Goal: Book appointment/travel/reservation

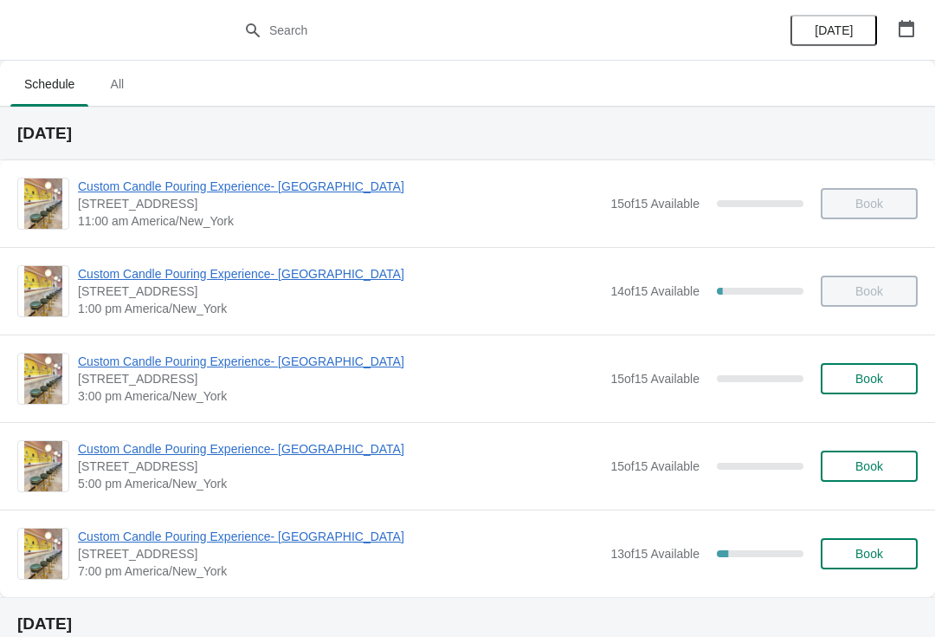
click at [90, 367] on span "Custom Candle Pouring Experience- [GEOGRAPHIC_DATA]" at bounding box center [340, 361] width 524 height 17
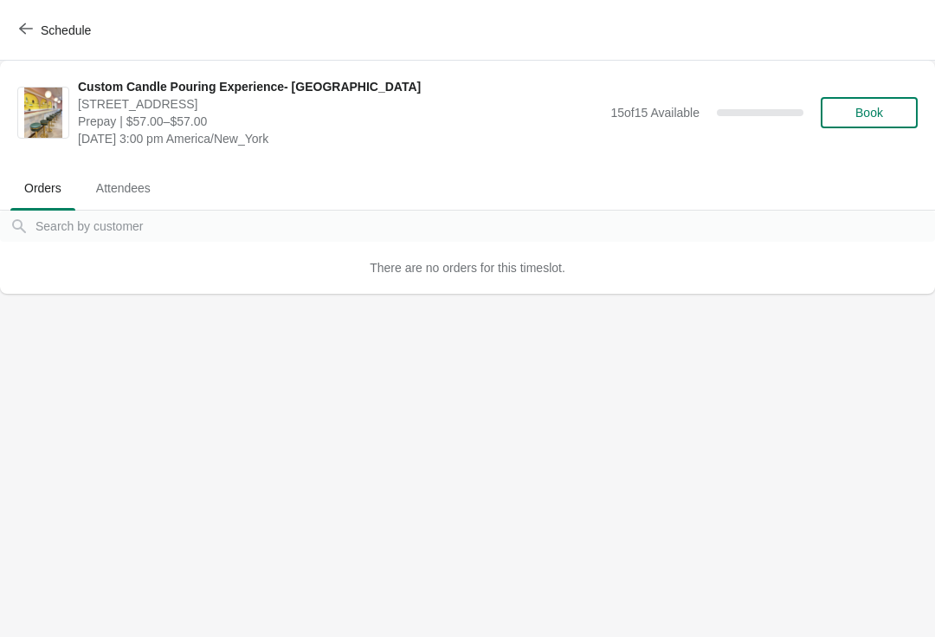
click at [29, 39] on button "Schedule" at bounding box center [57, 30] width 96 height 31
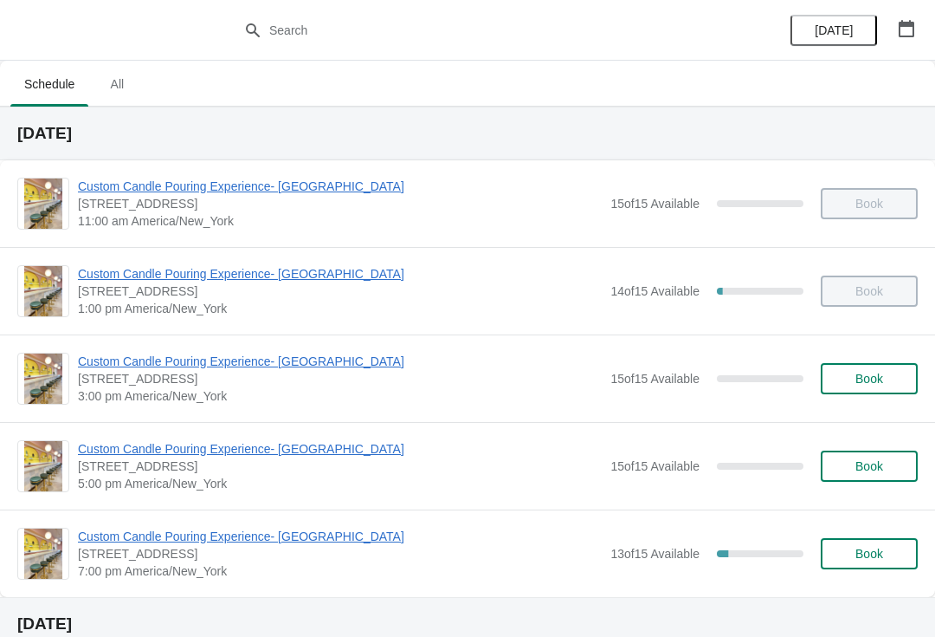
click at [131, 456] on span "Custom Candle Pouring Experience- [GEOGRAPHIC_DATA]" at bounding box center [340, 448] width 524 height 17
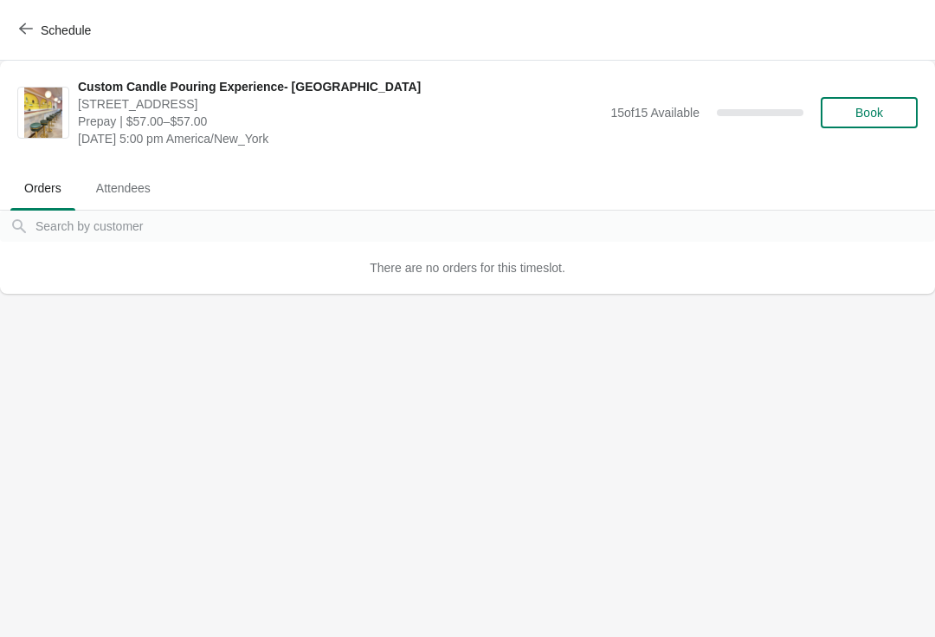
click at [34, 33] on span "Schedule" at bounding box center [57, 30] width 68 height 16
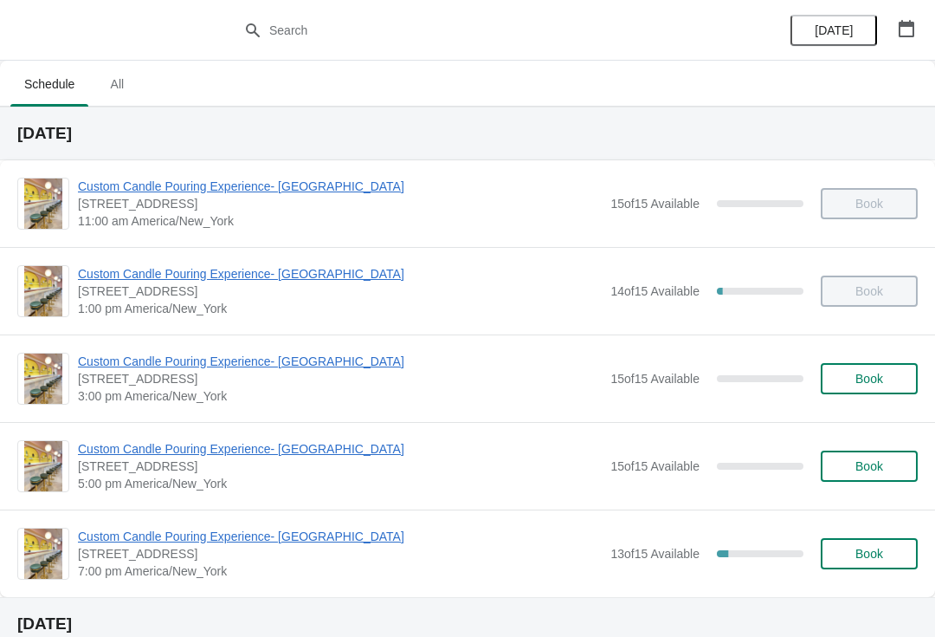
click at [87, 544] on span "Custom Candle Pouring Experience- [GEOGRAPHIC_DATA]" at bounding box center [340, 536] width 524 height 17
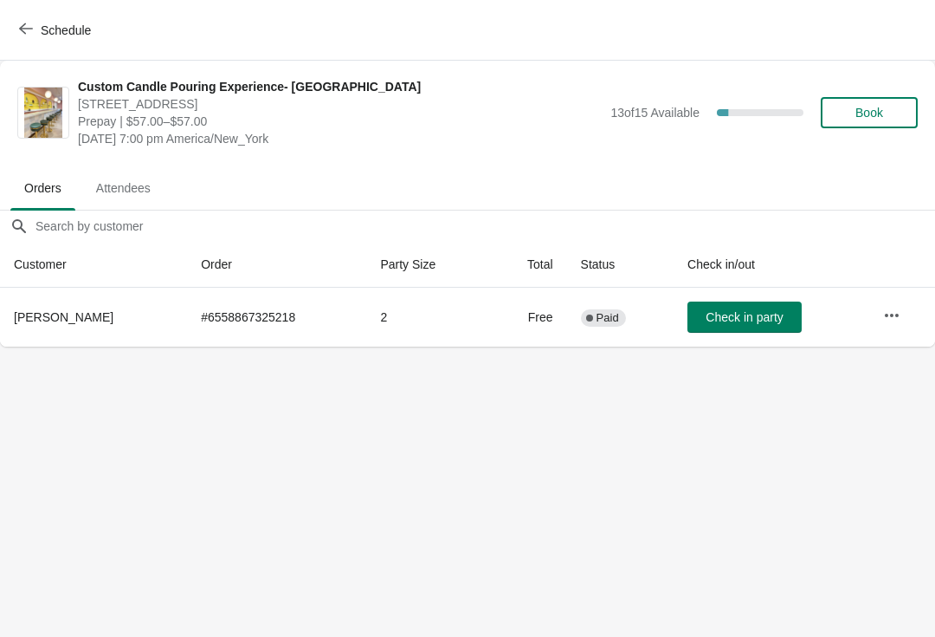
click at [34, 40] on button "Schedule" at bounding box center [57, 30] width 96 height 31
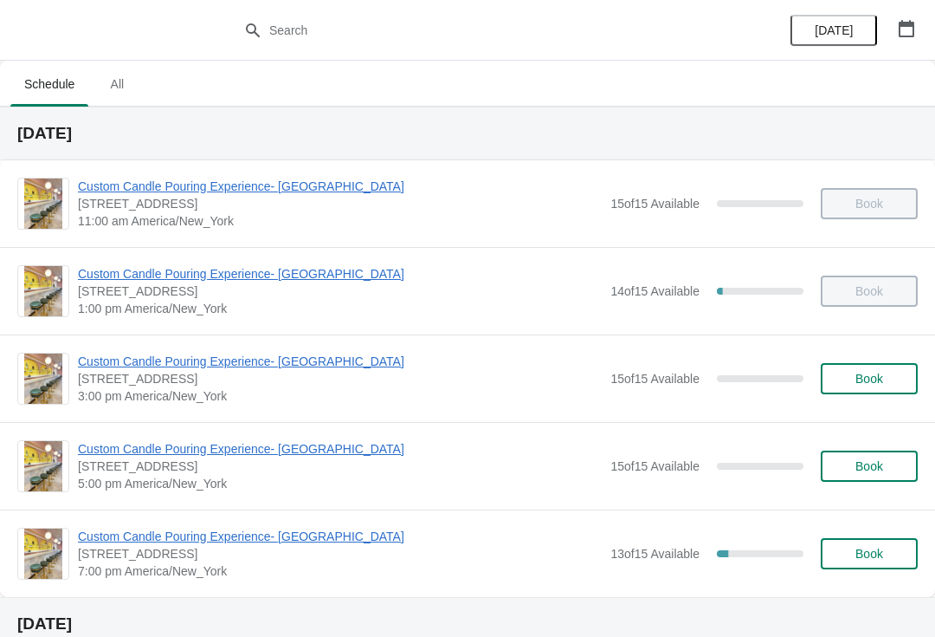
click at [107, 359] on span "Custom Candle Pouring Experience- [GEOGRAPHIC_DATA]" at bounding box center [340, 361] width 524 height 17
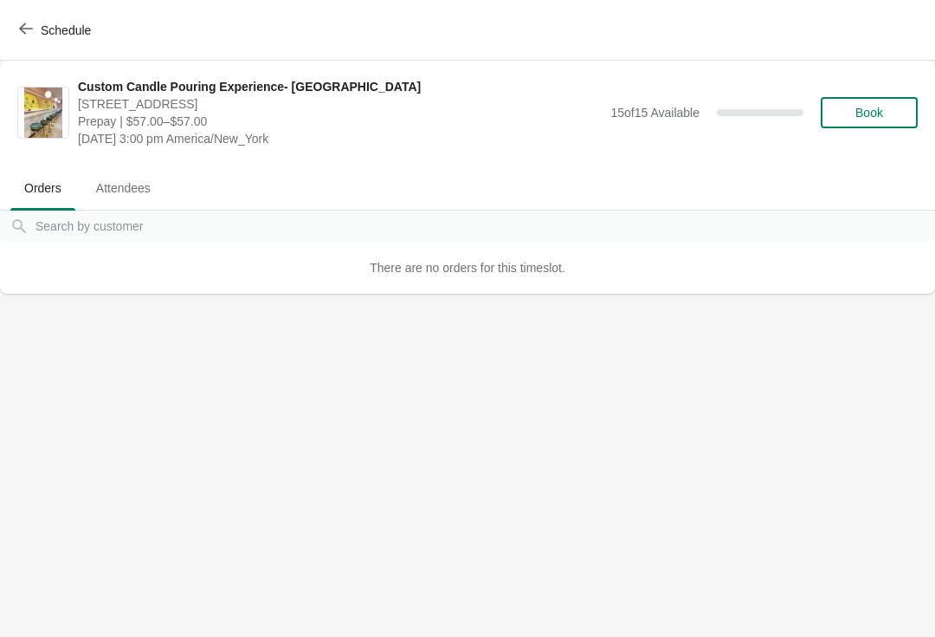
click at [877, 117] on span "Book" at bounding box center [870, 113] width 28 height 14
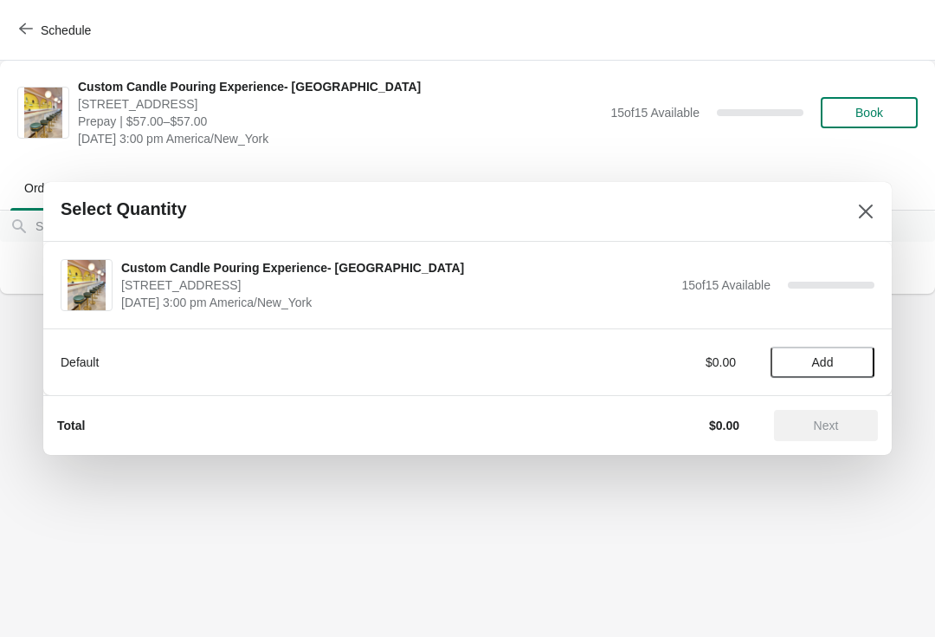
click at [820, 362] on span "Add" at bounding box center [823, 362] width 22 height 14
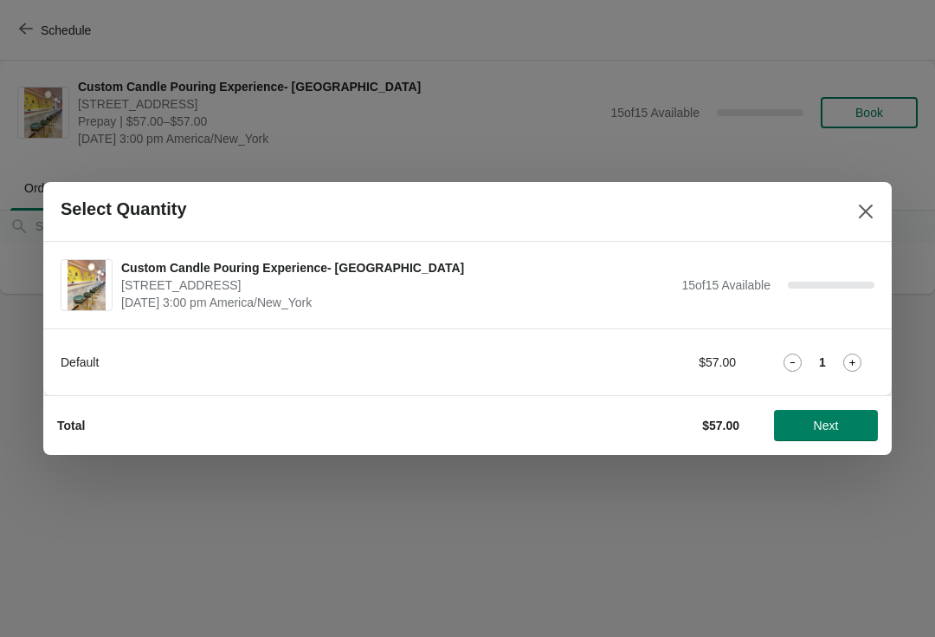
click at [851, 359] on icon at bounding box center [853, 362] width 18 height 18
click at [824, 424] on span "Next" at bounding box center [826, 425] width 25 height 14
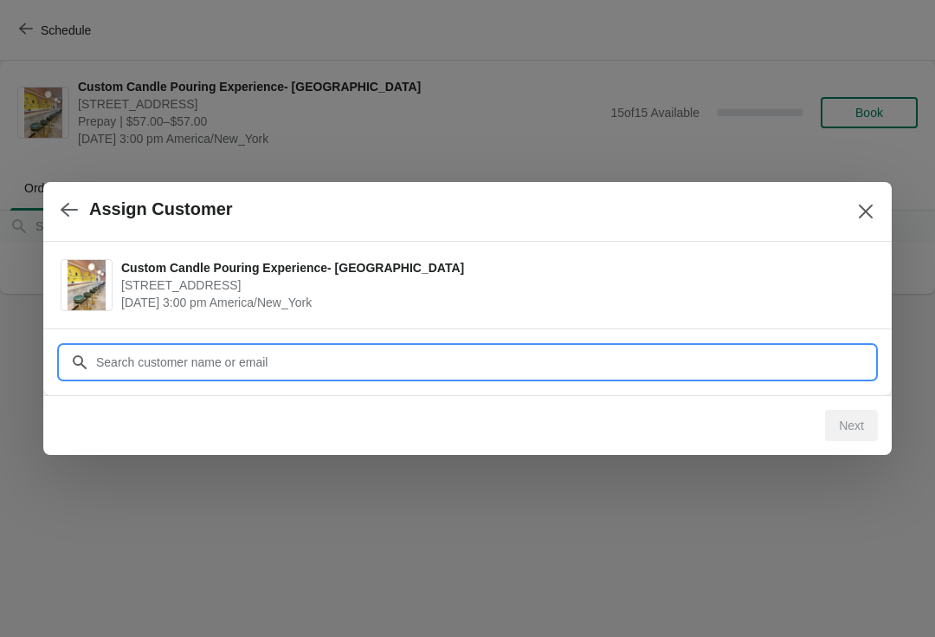
click at [141, 363] on input "Customer" at bounding box center [485, 361] width 780 height 31
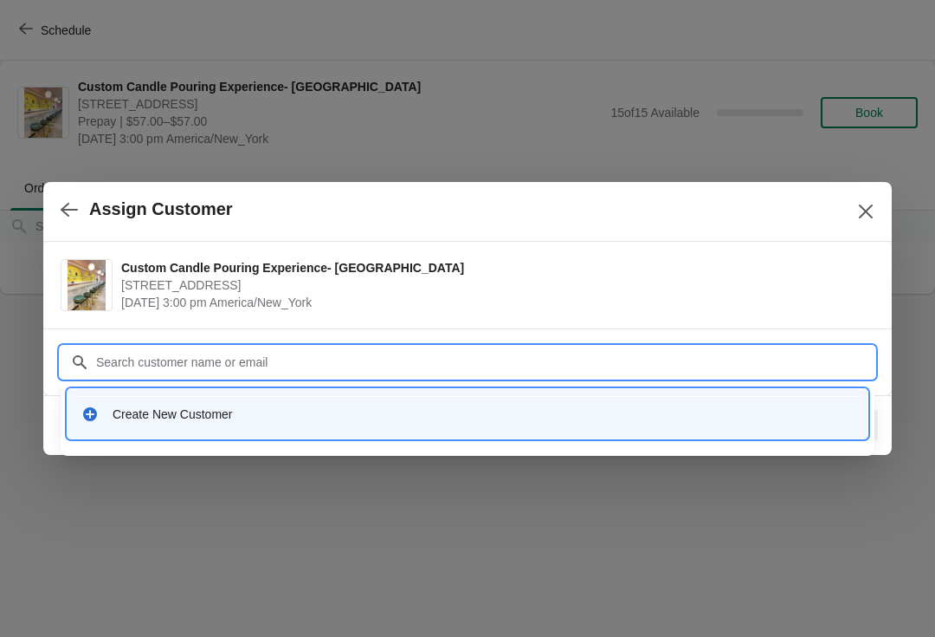
click at [90, 412] on icon at bounding box center [89, 413] width 17 height 17
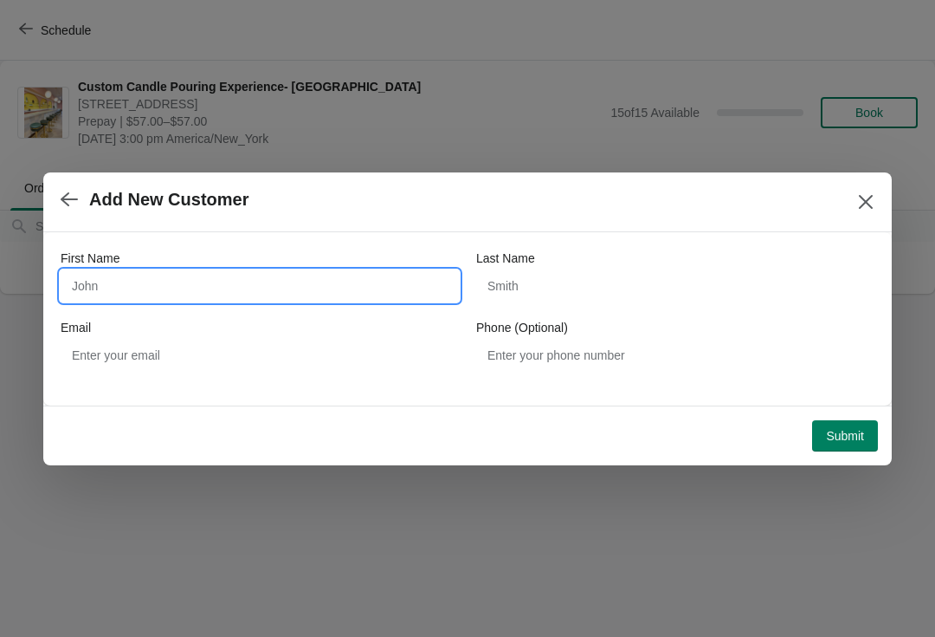
click at [118, 287] on input "First Name" at bounding box center [260, 285] width 398 height 31
type input "[PERSON_NAME]"
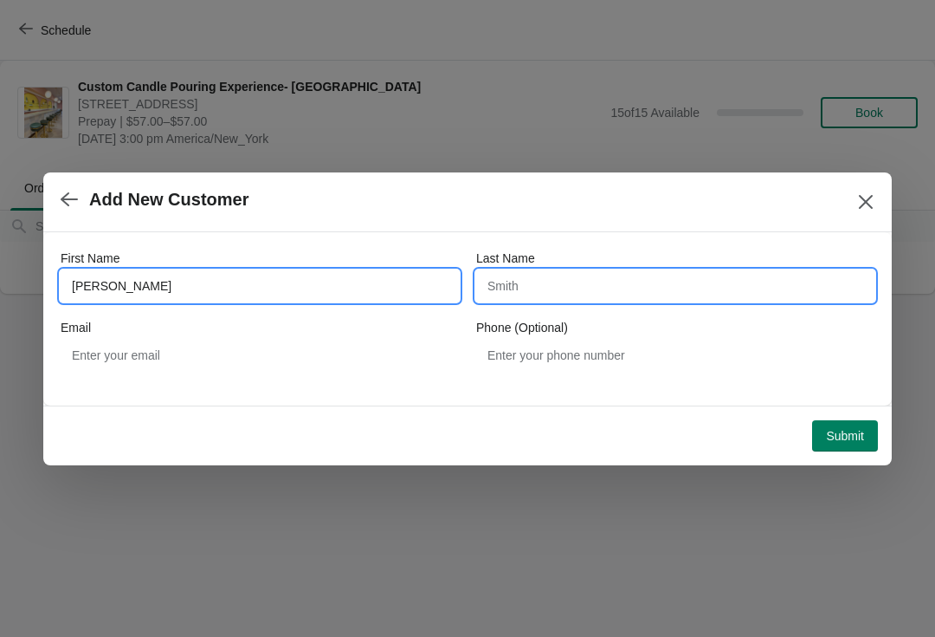
click at [547, 297] on input "Last Name" at bounding box center [675, 285] width 398 height 31
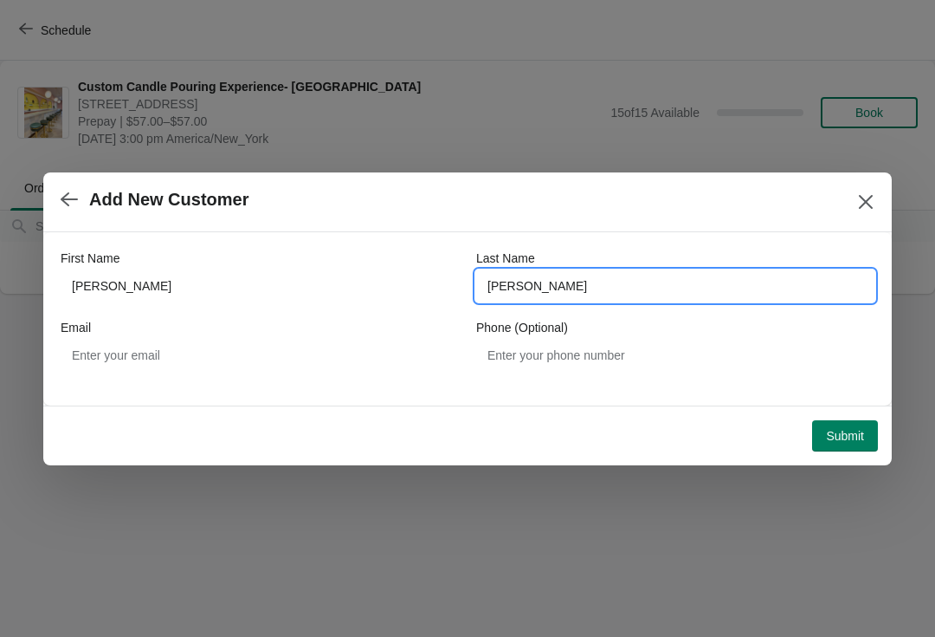
type input "[PERSON_NAME]"
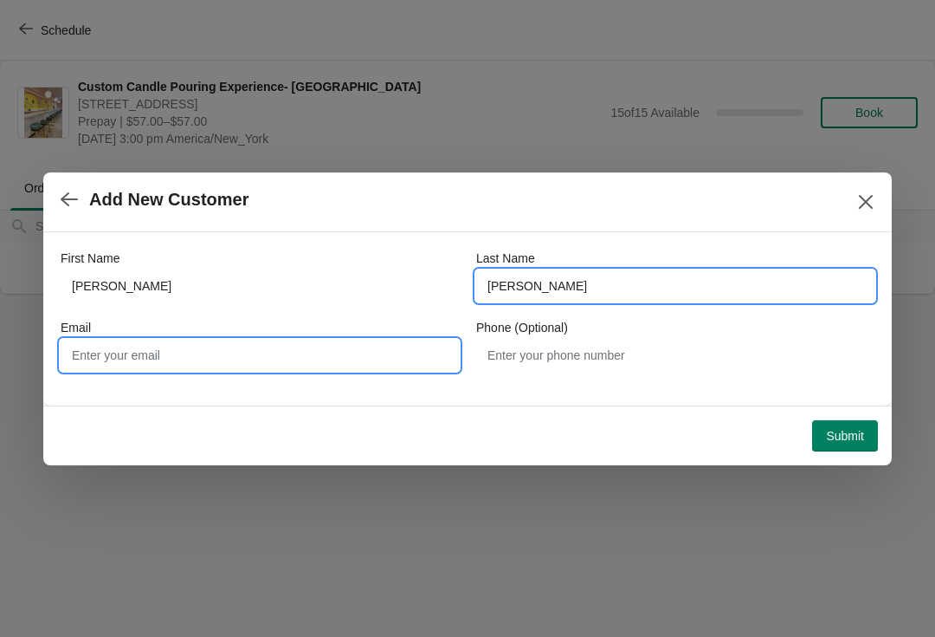
click at [128, 358] on input "Email" at bounding box center [260, 355] width 398 height 31
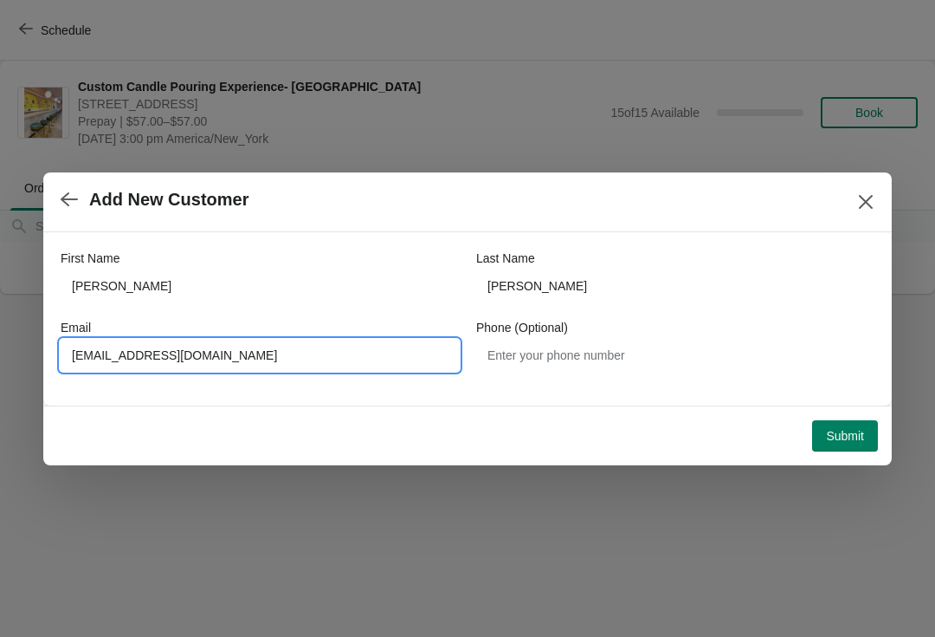
type input "[EMAIL_ADDRESS][DOMAIN_NAME]"
click at [828, 440] on span "Submit" at bounding box center [845, 436] width 38 height 14
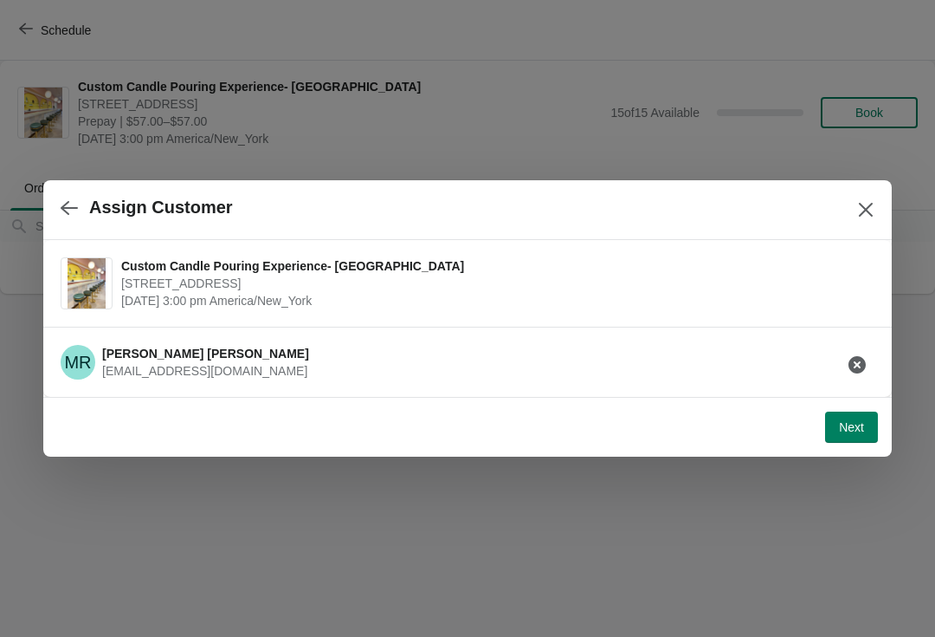
click at [839, 424] on span "Next" at bounding box center [851, 427] width 25 height 14
select select "Friend"
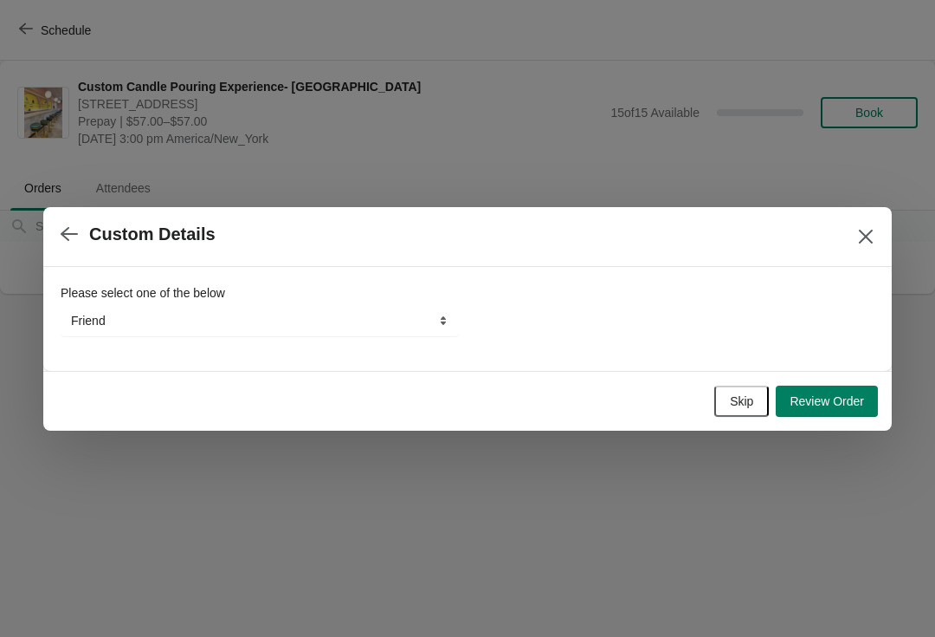
click at [748, 395] on span "Skip" at bounding box center [741, 401] width 23 height 14
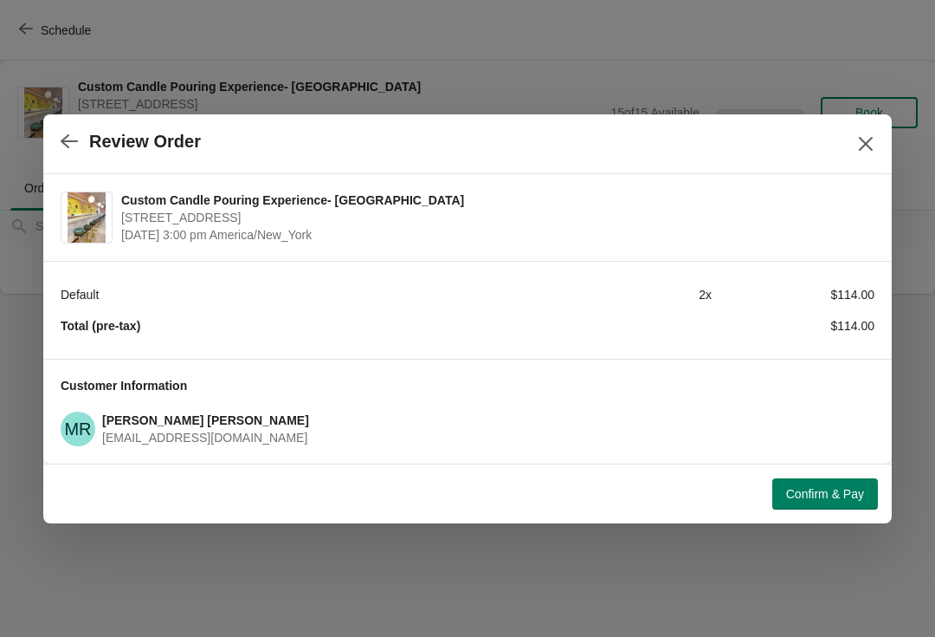
click at [835, 490] on span "Confirm & Pay" at bounding box center [825, 494] width 78 height 14
